Goal: Use online tool/utility: Utilize a website feature to perform a specific function

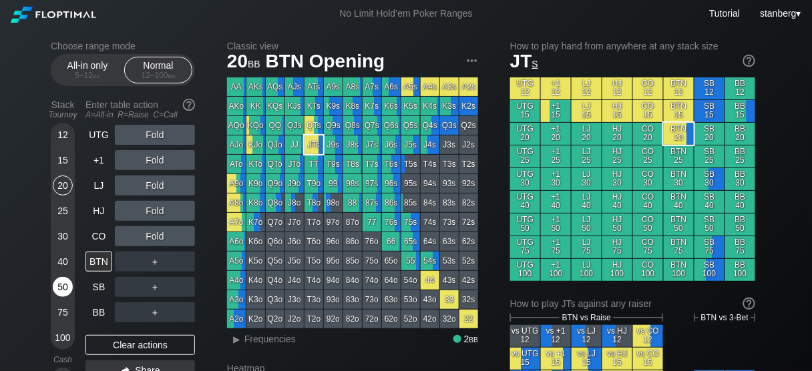
click at [63, 283] on div "50" at bounding box center [63, 287] width 20 height 20
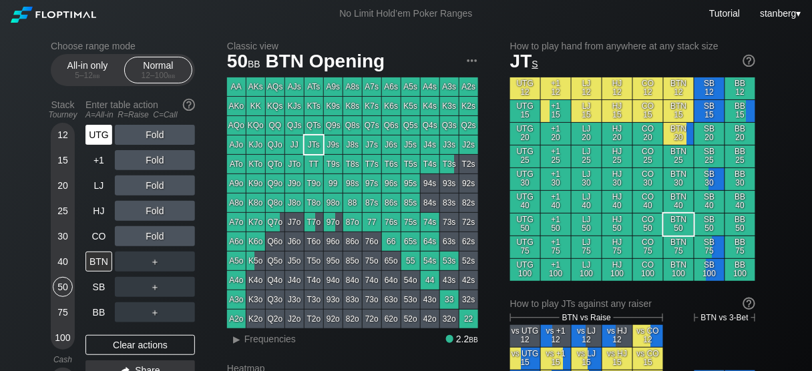
click at [96, 139] on div "UTG" at bounding box center [99, 135] width 27 height 20
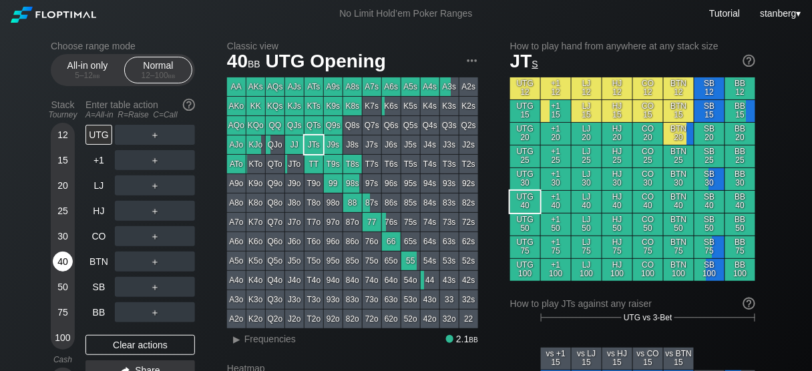
click at [66, 265] on div "40" at bounding box center [63, 262] width 20 height 20
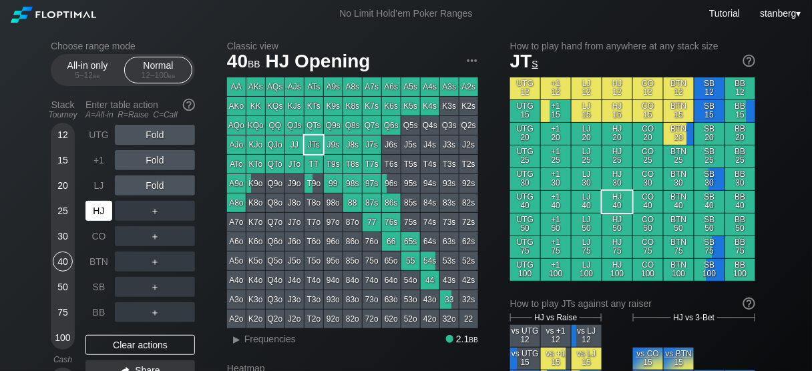
click at [103, 213] on div "HJ" at bounding box center [99, 211] width 27 height 20
click at [92, 192] on div "LJ" at bounding box center [99, 186] width 27 height 20
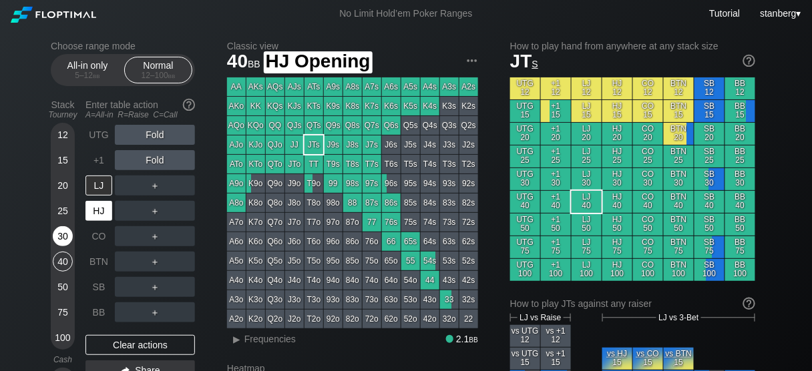
click at [56, 234] on div "30" at bounding box center [63, 236] width 20 height 20
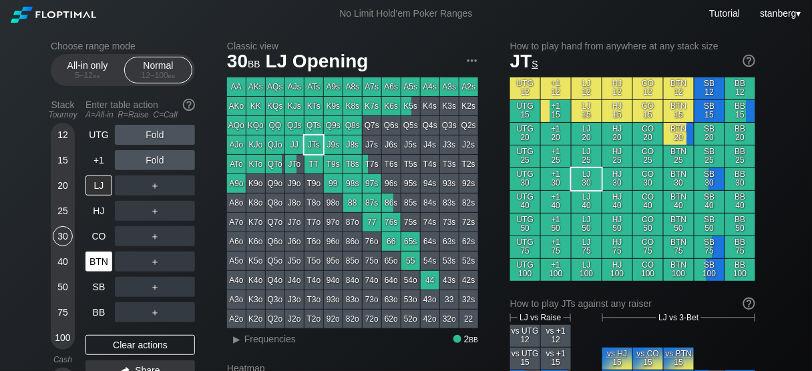
click at [96, 266] on div "BTN" at bounding box center [99, 262] width 27 height 20
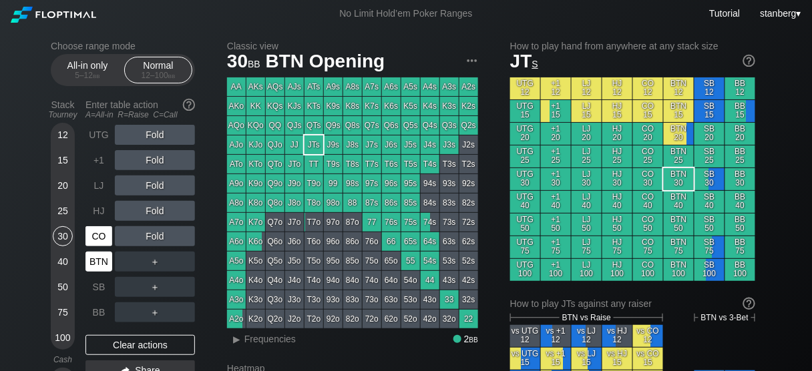
click at [96, 238] on div "CO" at bounding box center [99, 236] width 27 height 20
